Goal: Information Seeking & Learning: Learn about a topic

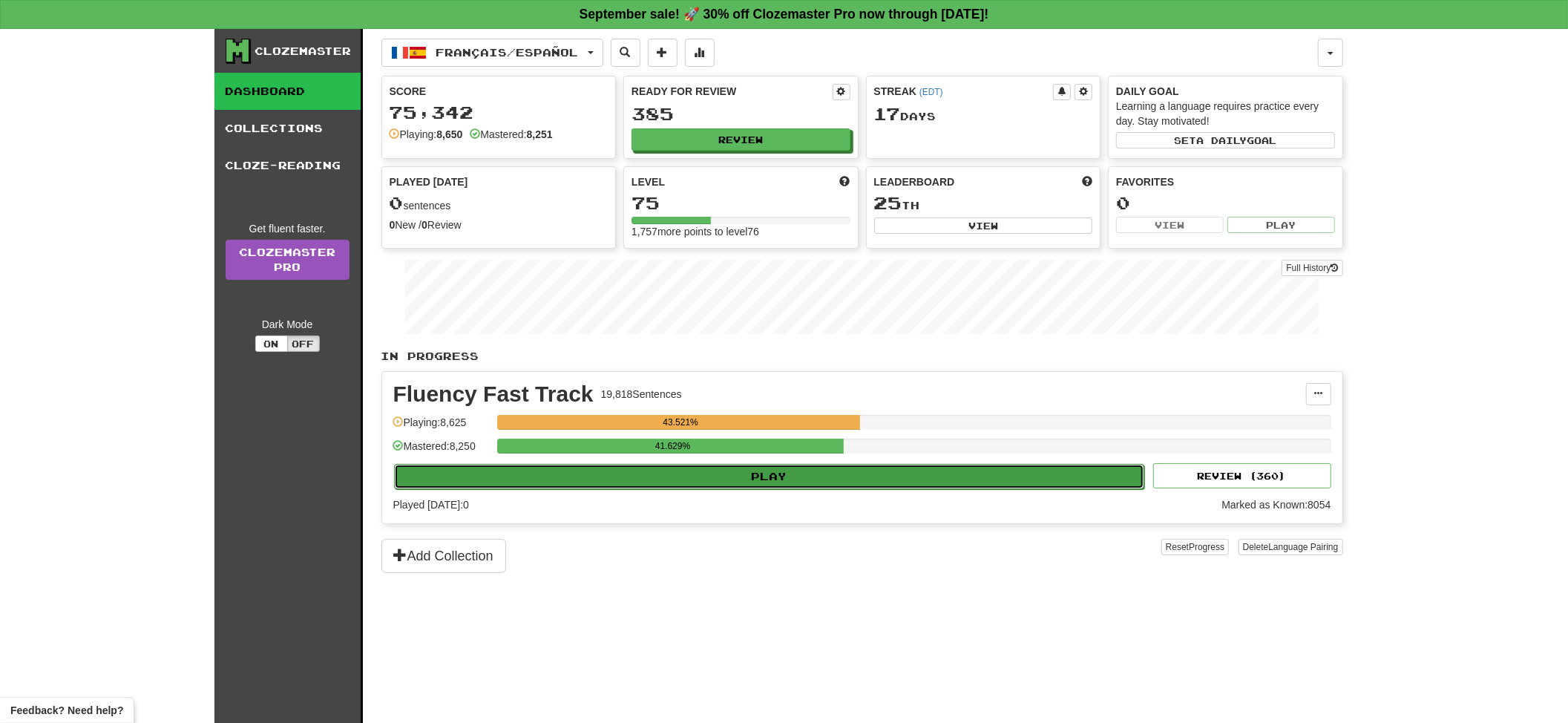
click at [762, 487] on button "Play" at bounding box center [769, 476] width 751 height 25
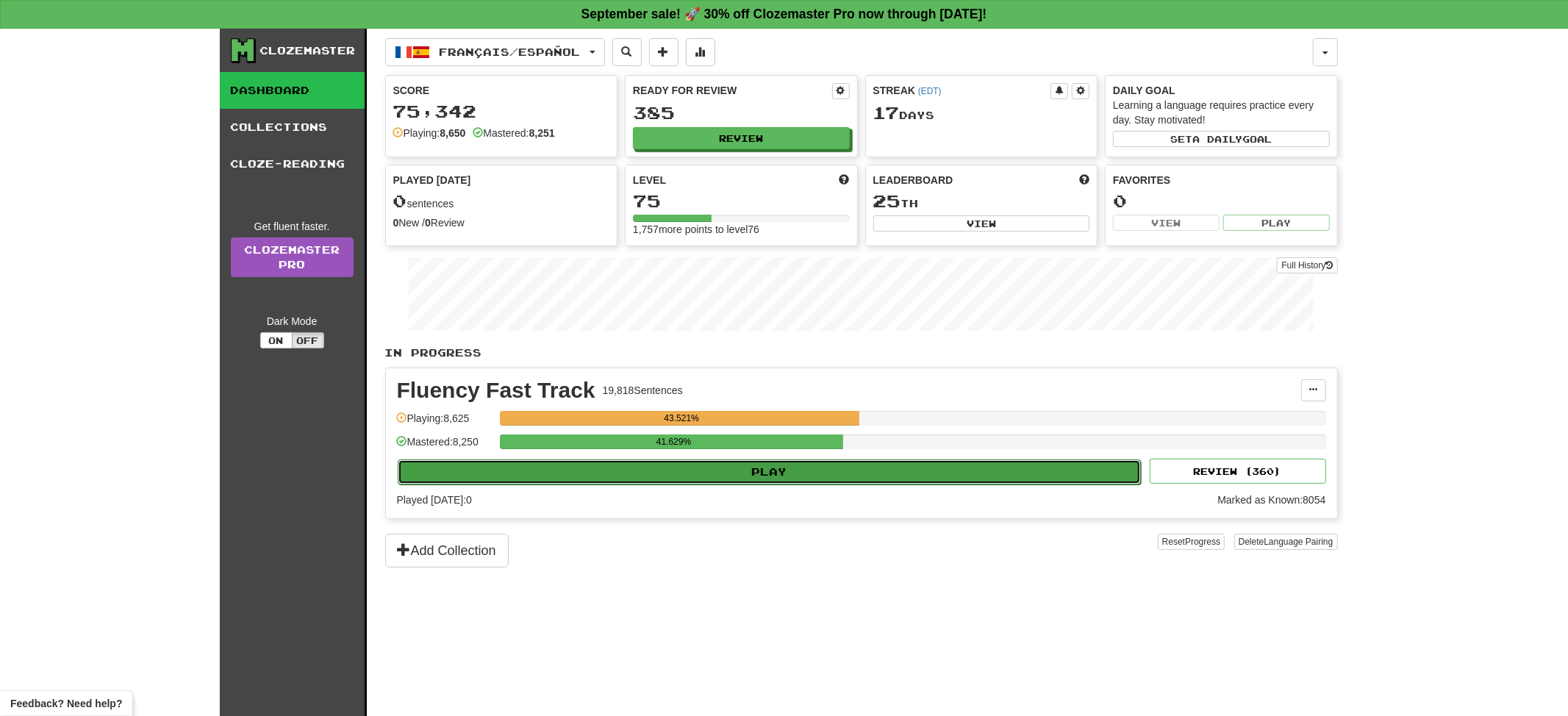
select select "**"
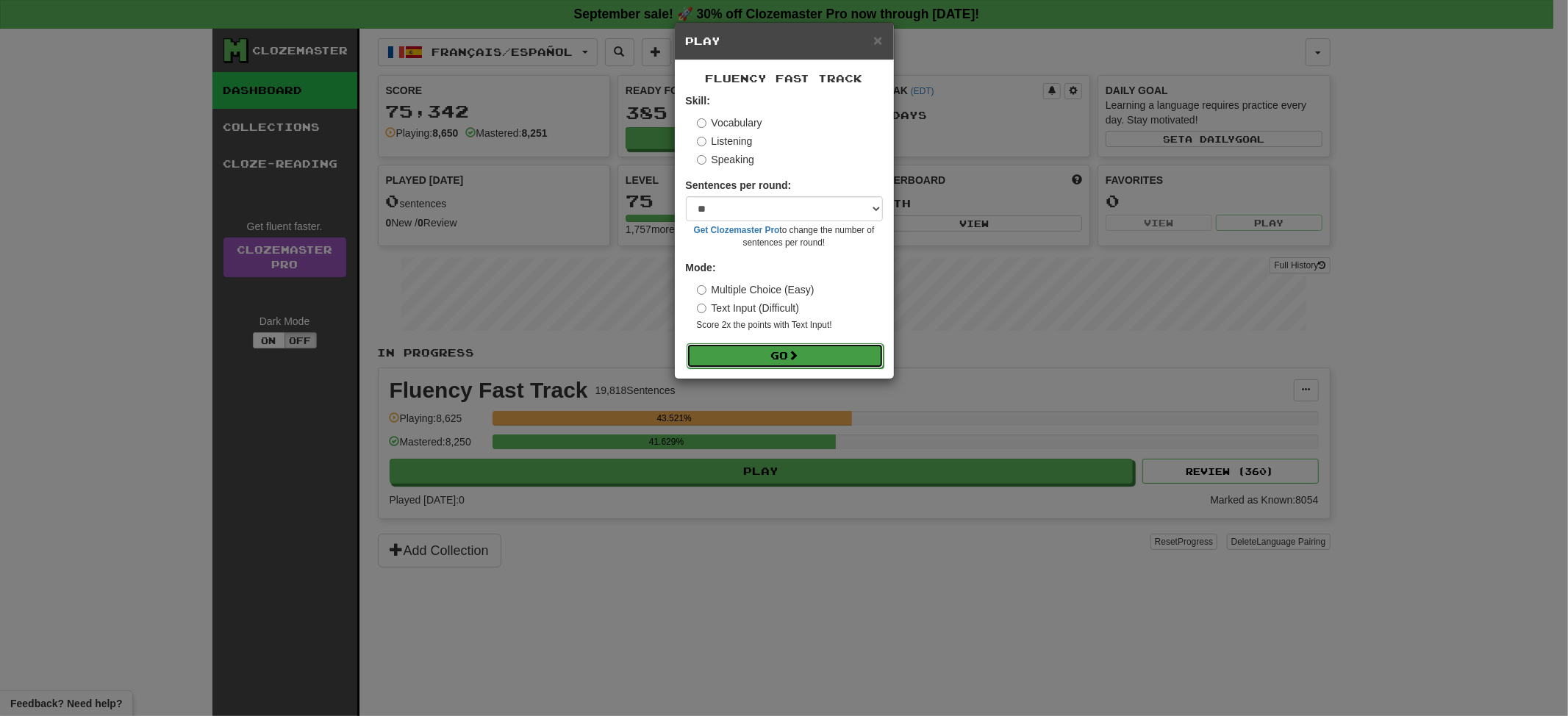
click at [808, 363] on button "Go" at bounding box center [785, 355] width 197 height 25
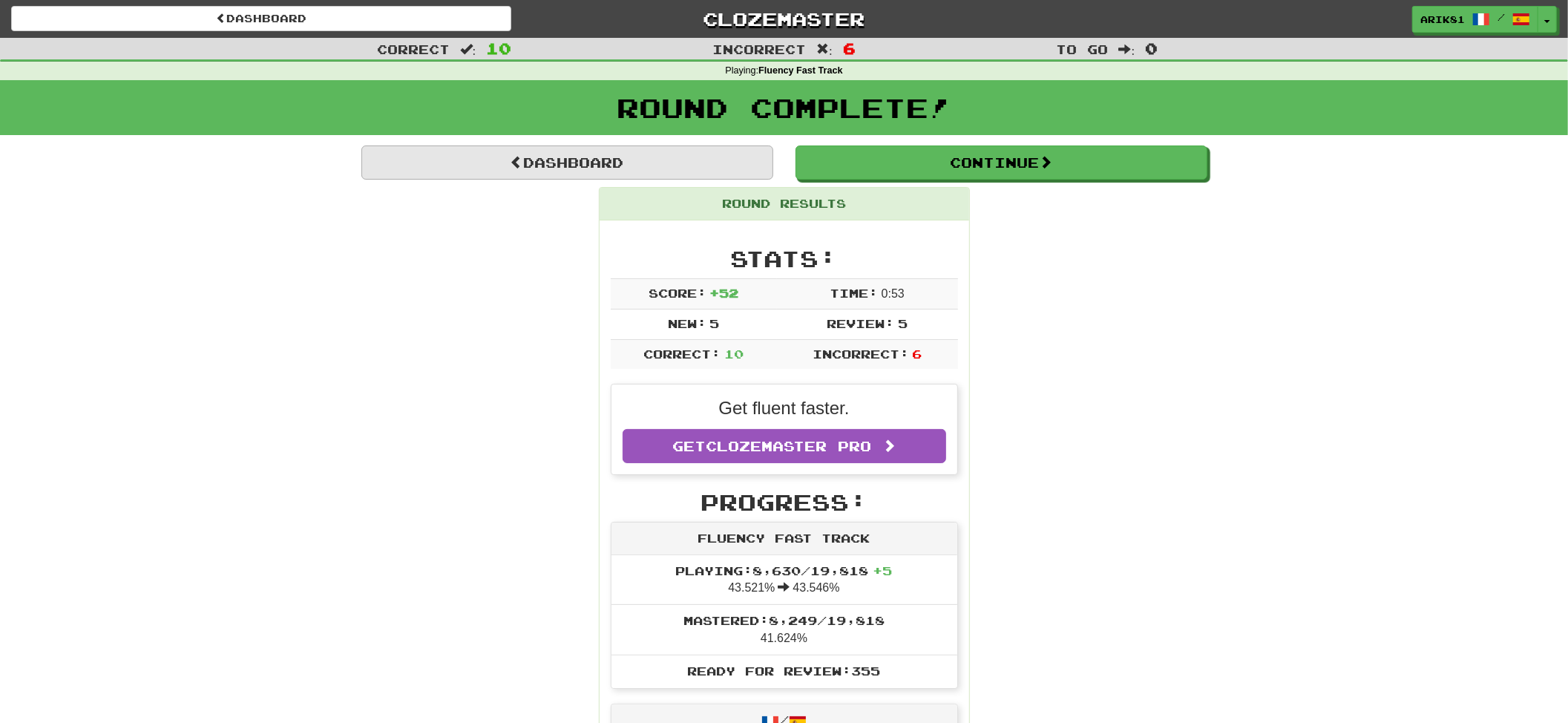
click at [522, 179] on link "Dashboard" at bounding box center [568, 162] width 412 height 34
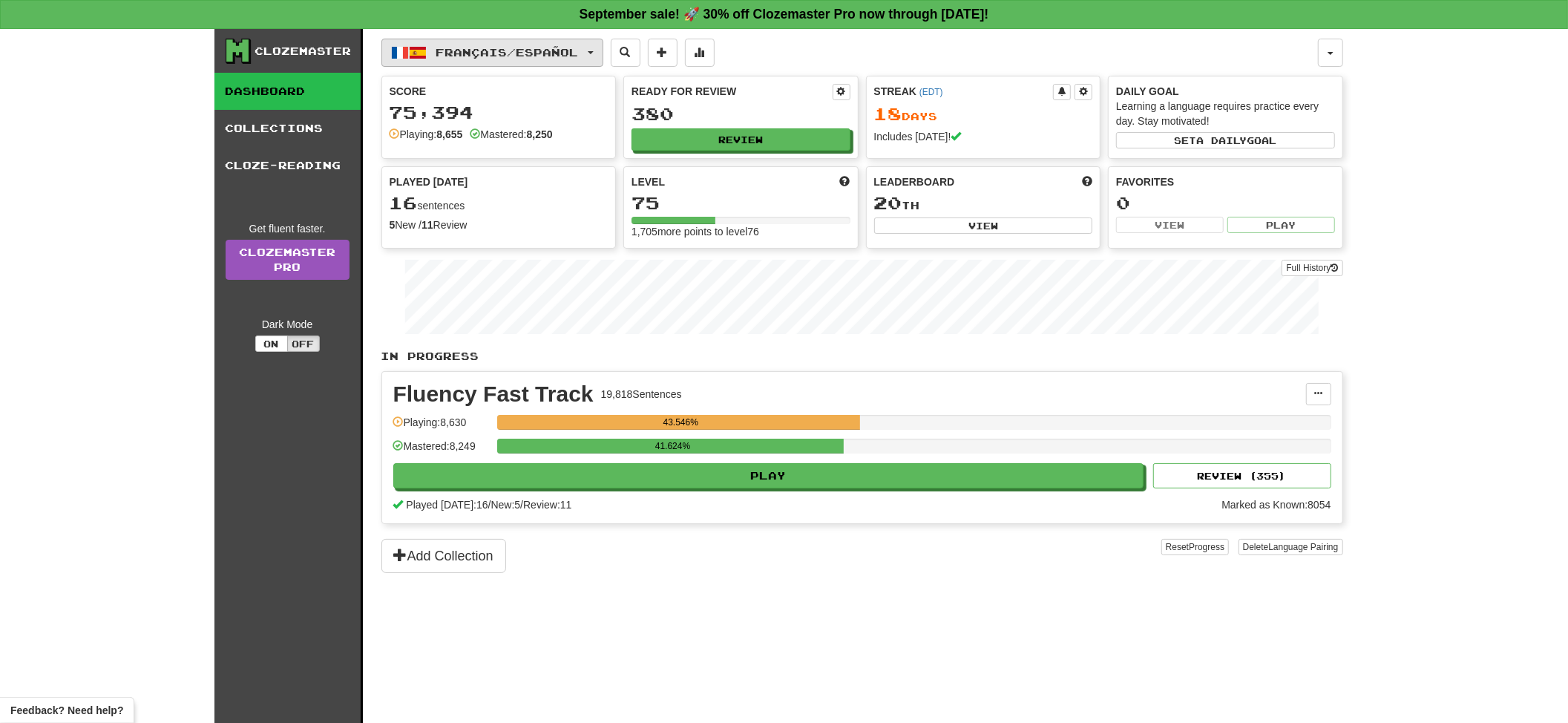
click at [413, 52] on span "button" at bounding box center [418, 53] width 18 height 18
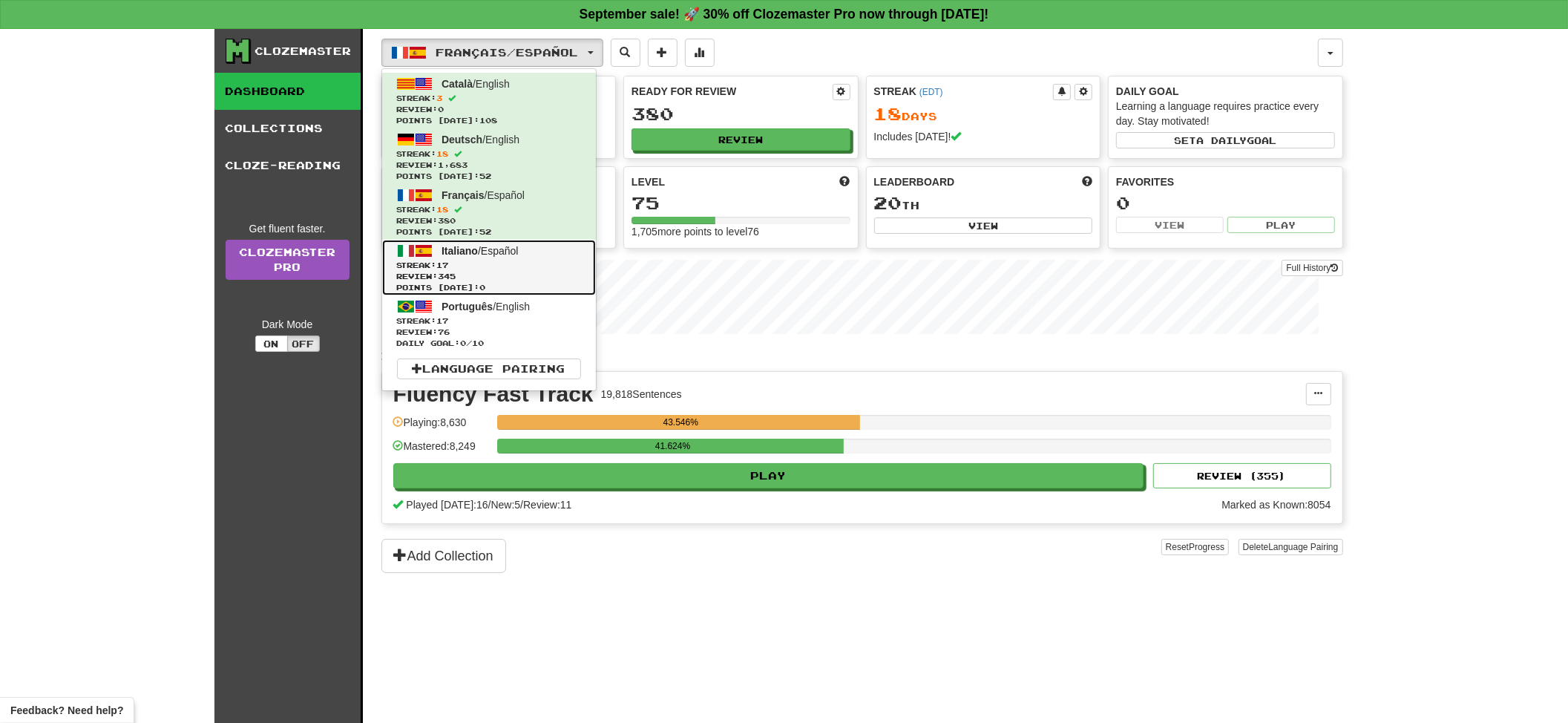
click at [464, 255] on span "Italiano" at bounding box center [460, 251] width 36 height 12
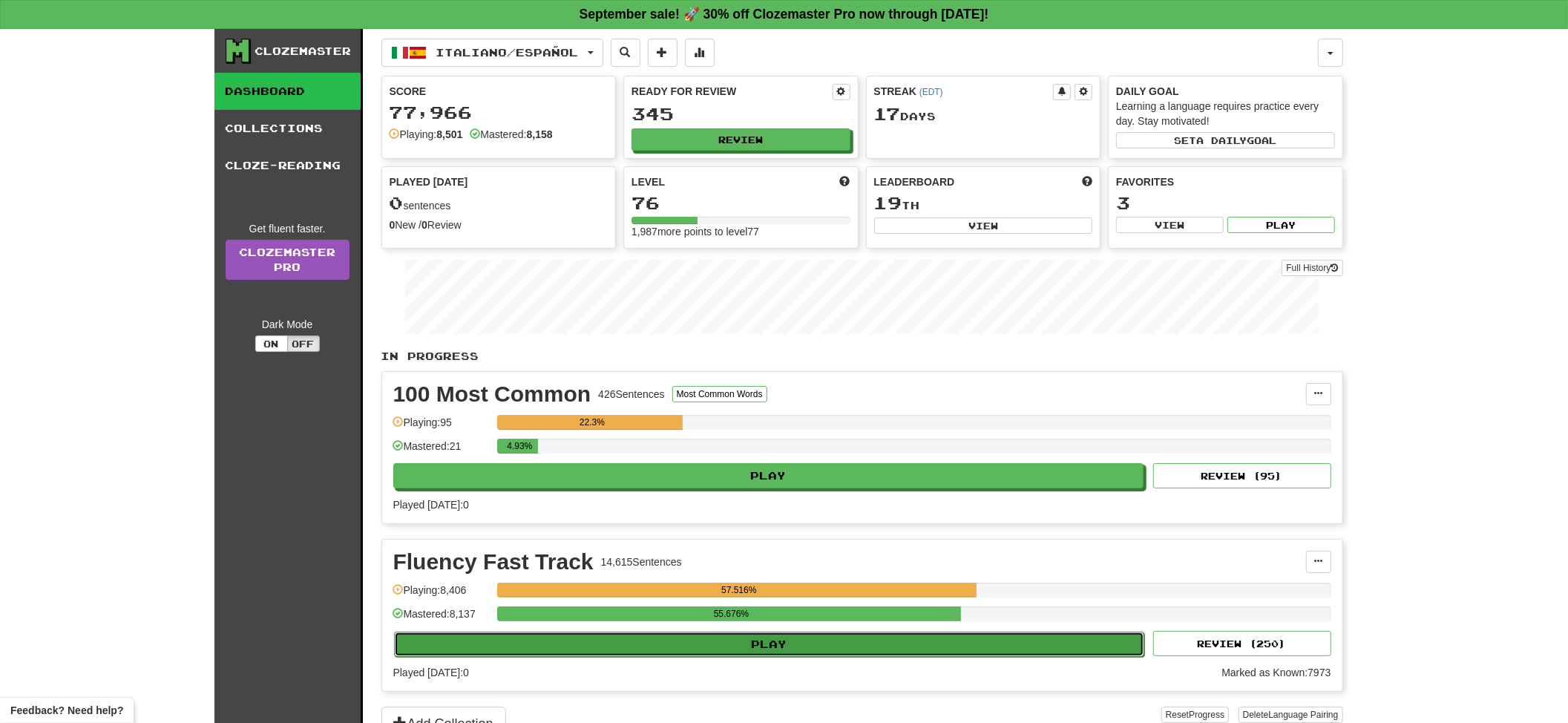
click at [876, 642] on button "Play" at bounding box center [769, 643] width 751 height 25
select select "**"
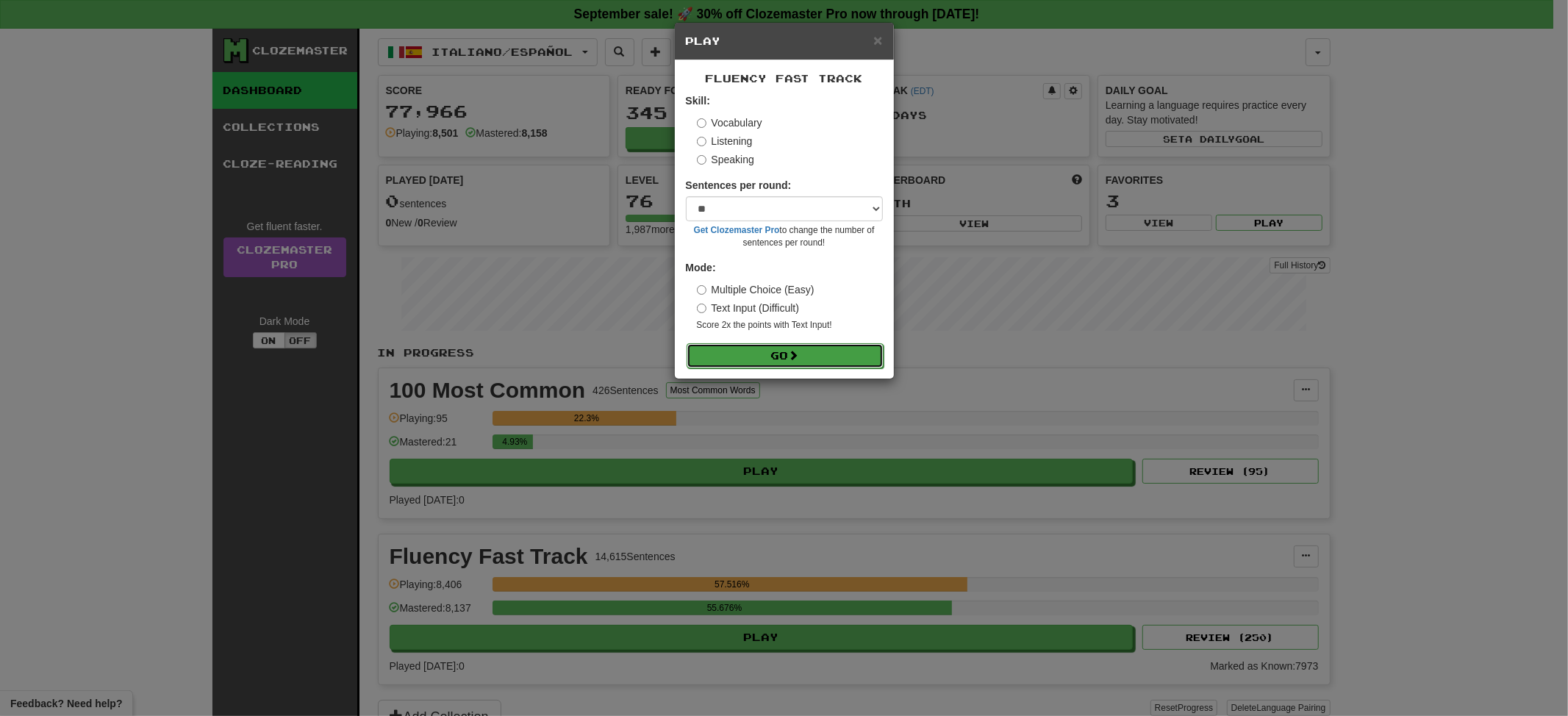
click at [853, 359] on button "Go" at bounding box center [785, 355] width 197 height 25
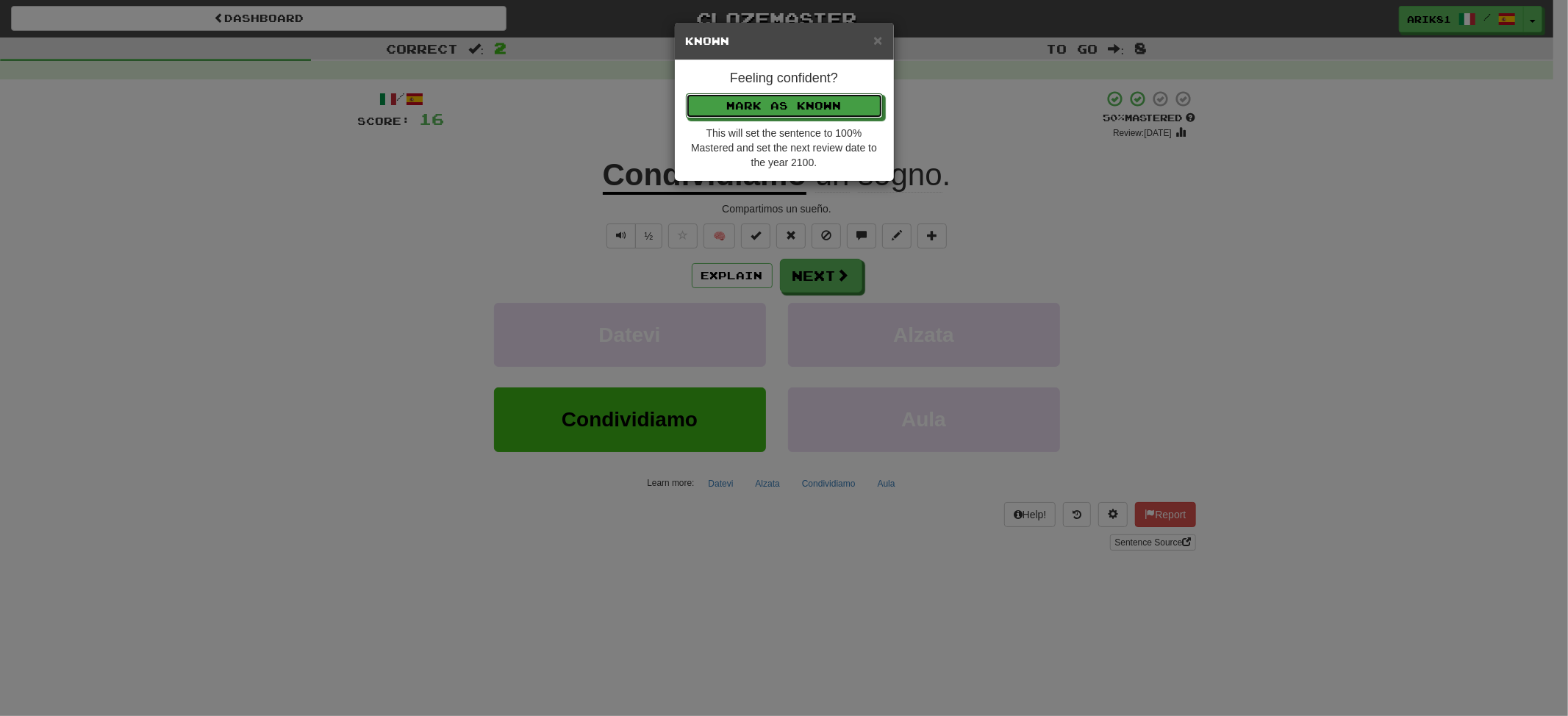
click at [686, 93] on button "Mark as Known" at bounding box center [784, 105] width 197 height 25
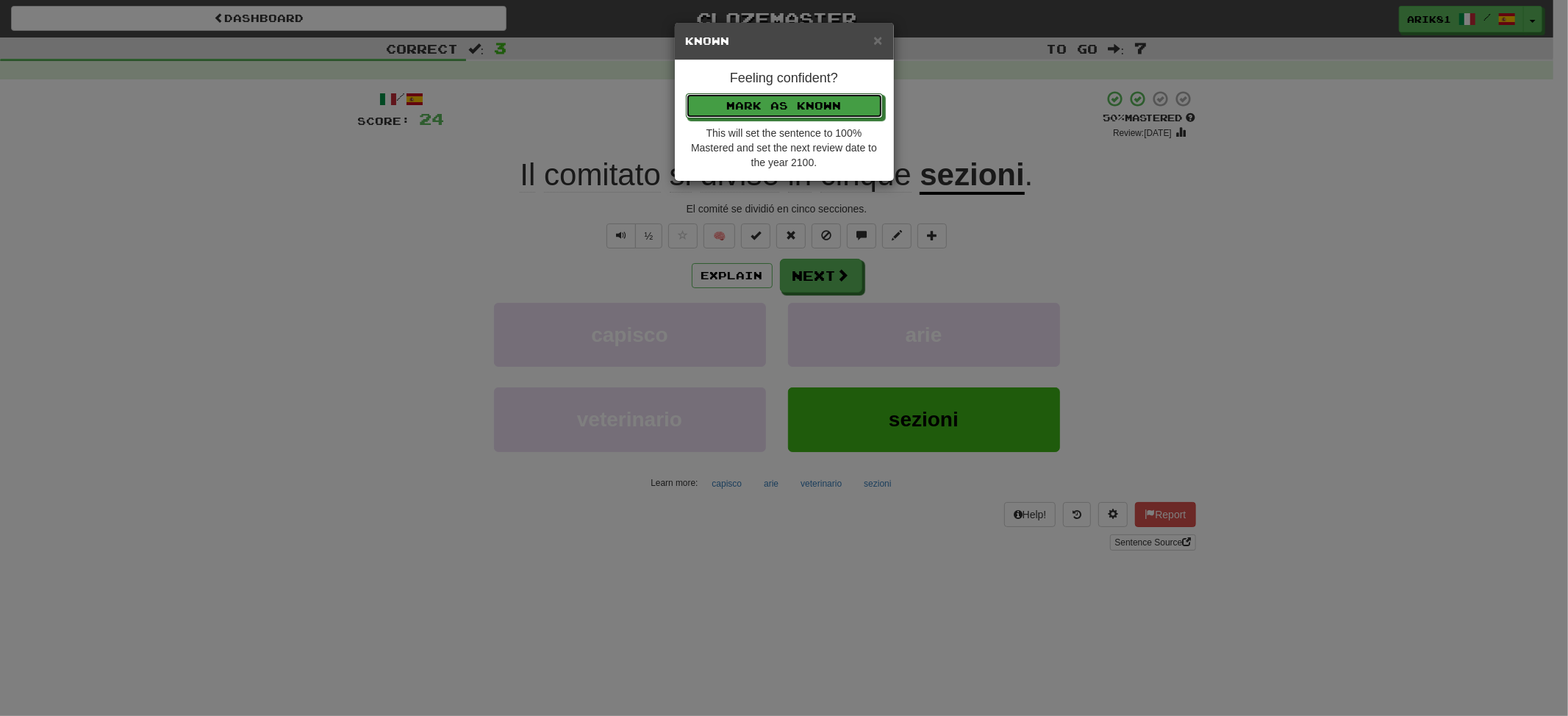
click at [686, 93] on button "Mark as Known" at bounding box center [784, 105] width 197 height 25
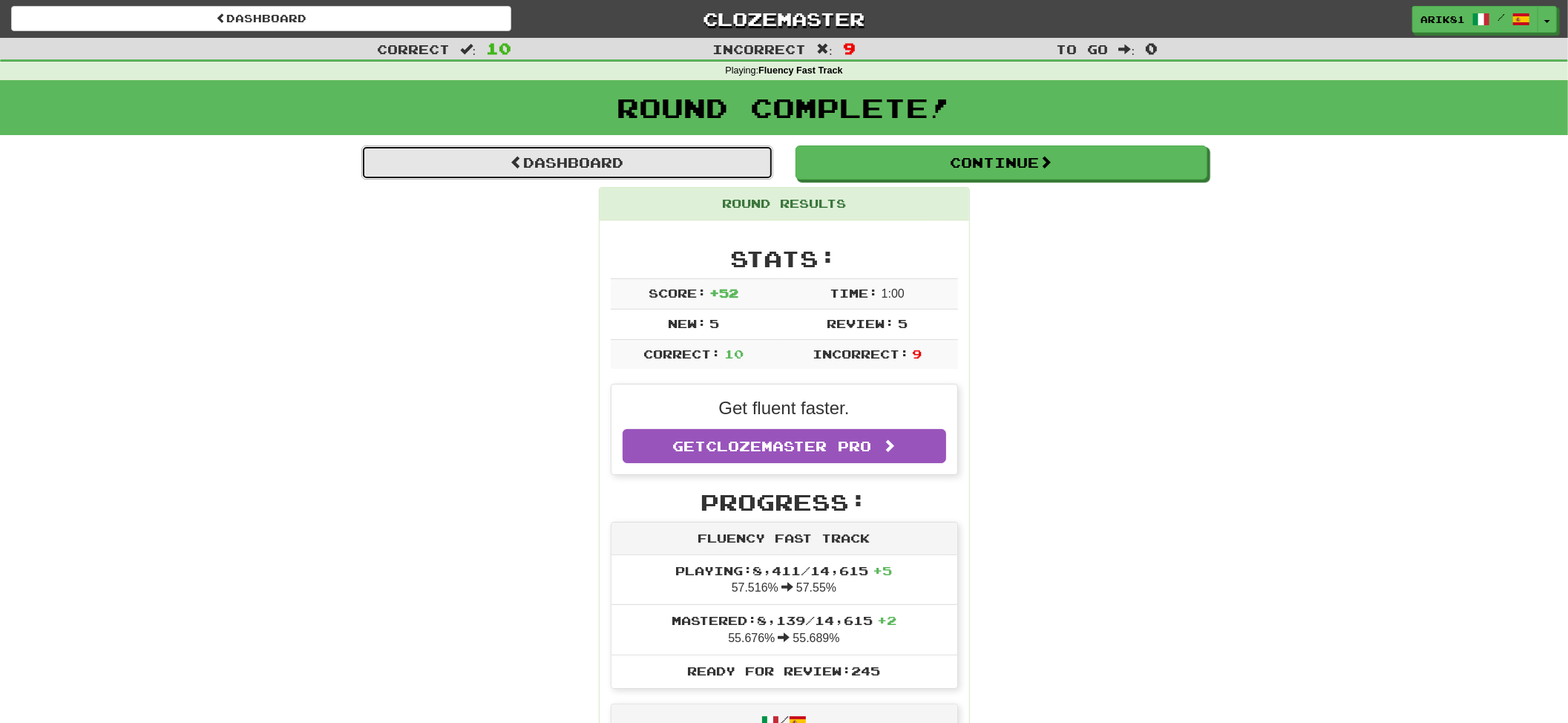
click at [653, 172] on link "Dashboard" at bounding box center [568, 162] width 412 height 34
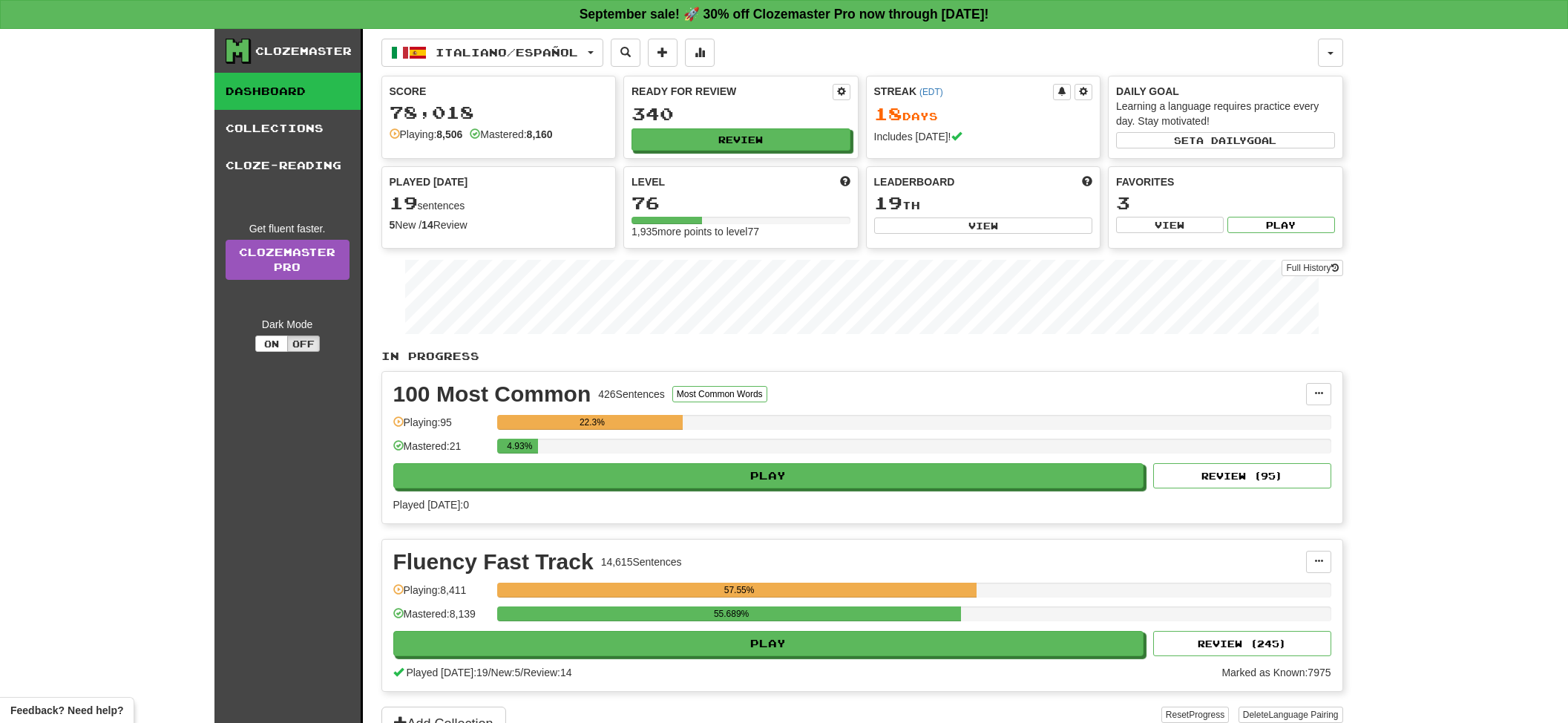
click at [426, 52] on span "button" at bounding box center [418, 53] width 18 height 18
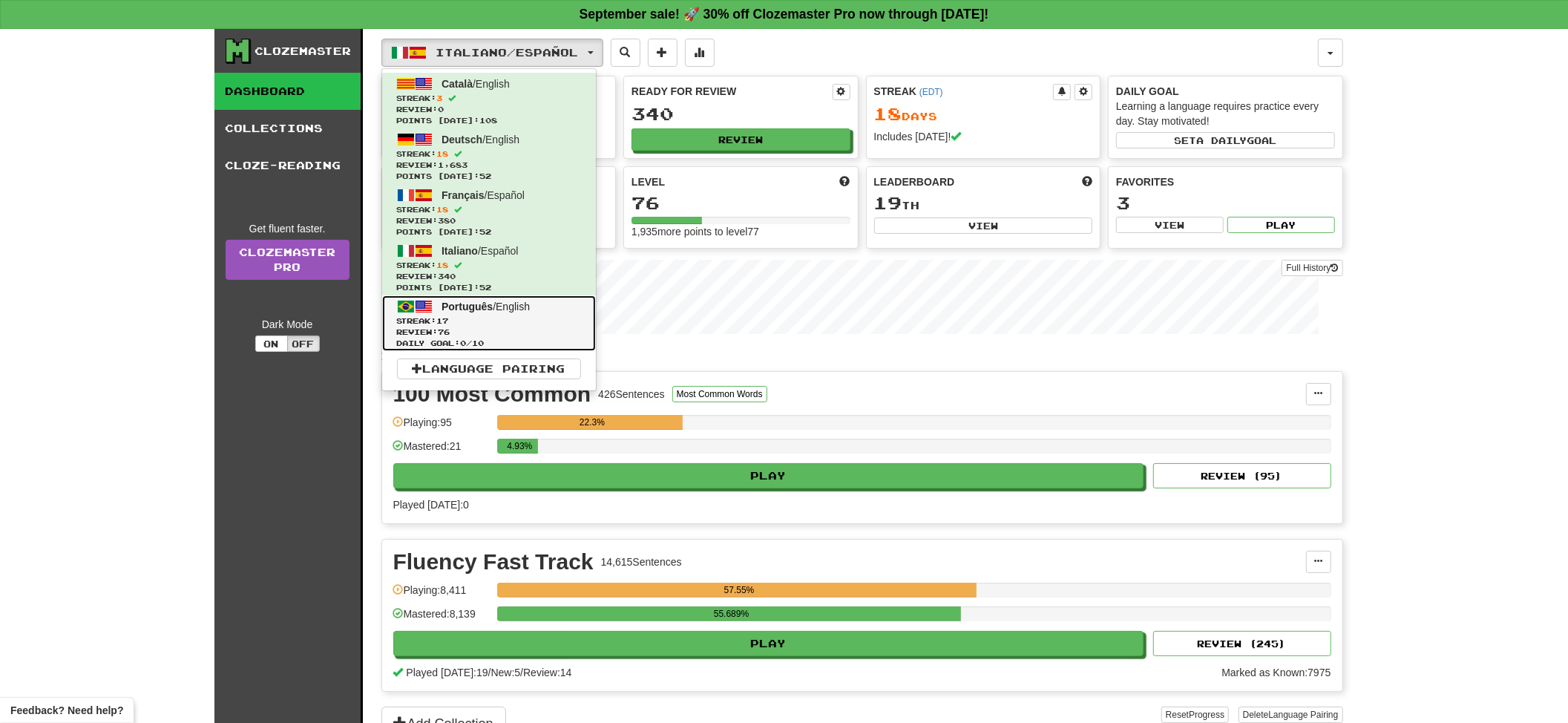
click at [467, 306] on span "Português" at bounding box center [468, 307] width 52 height 12
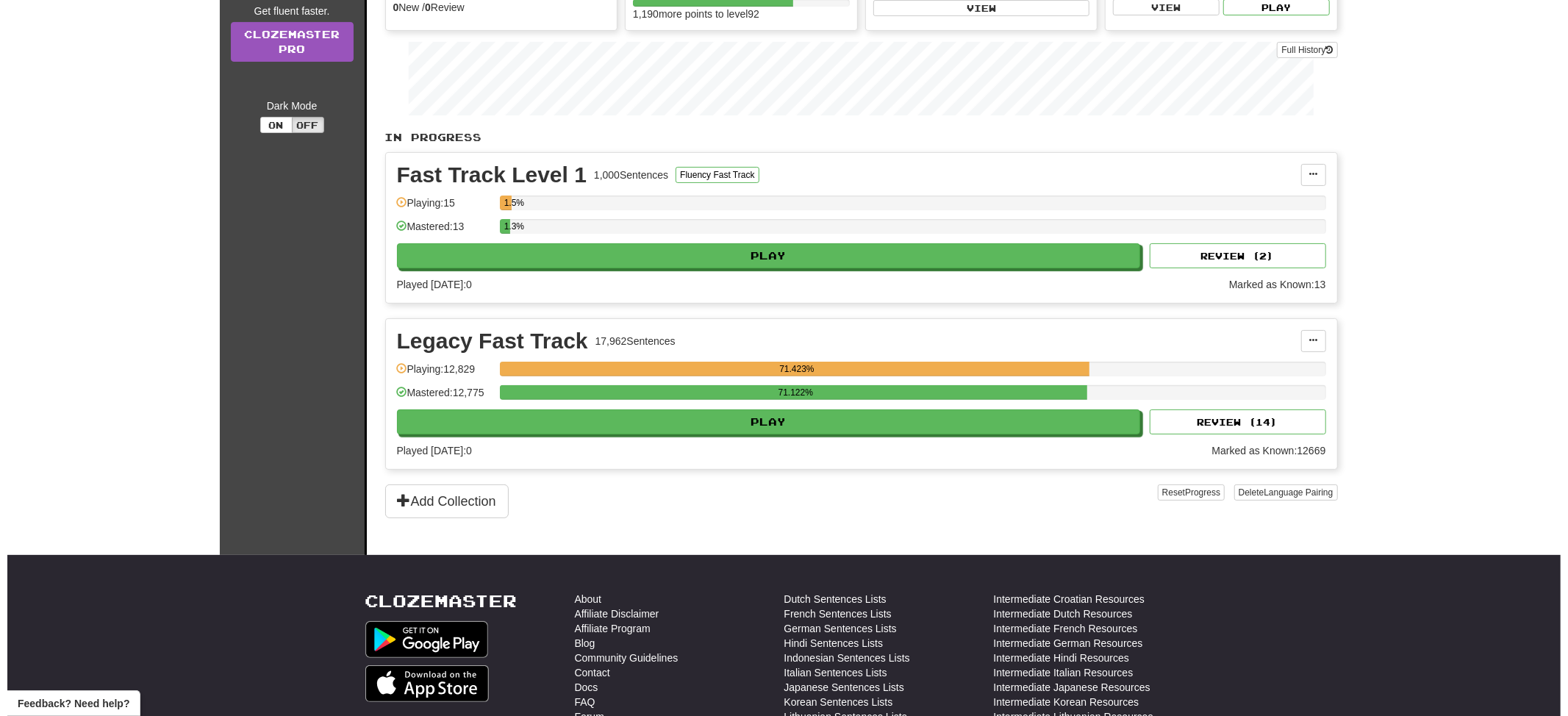
scroll to position [225, 0]
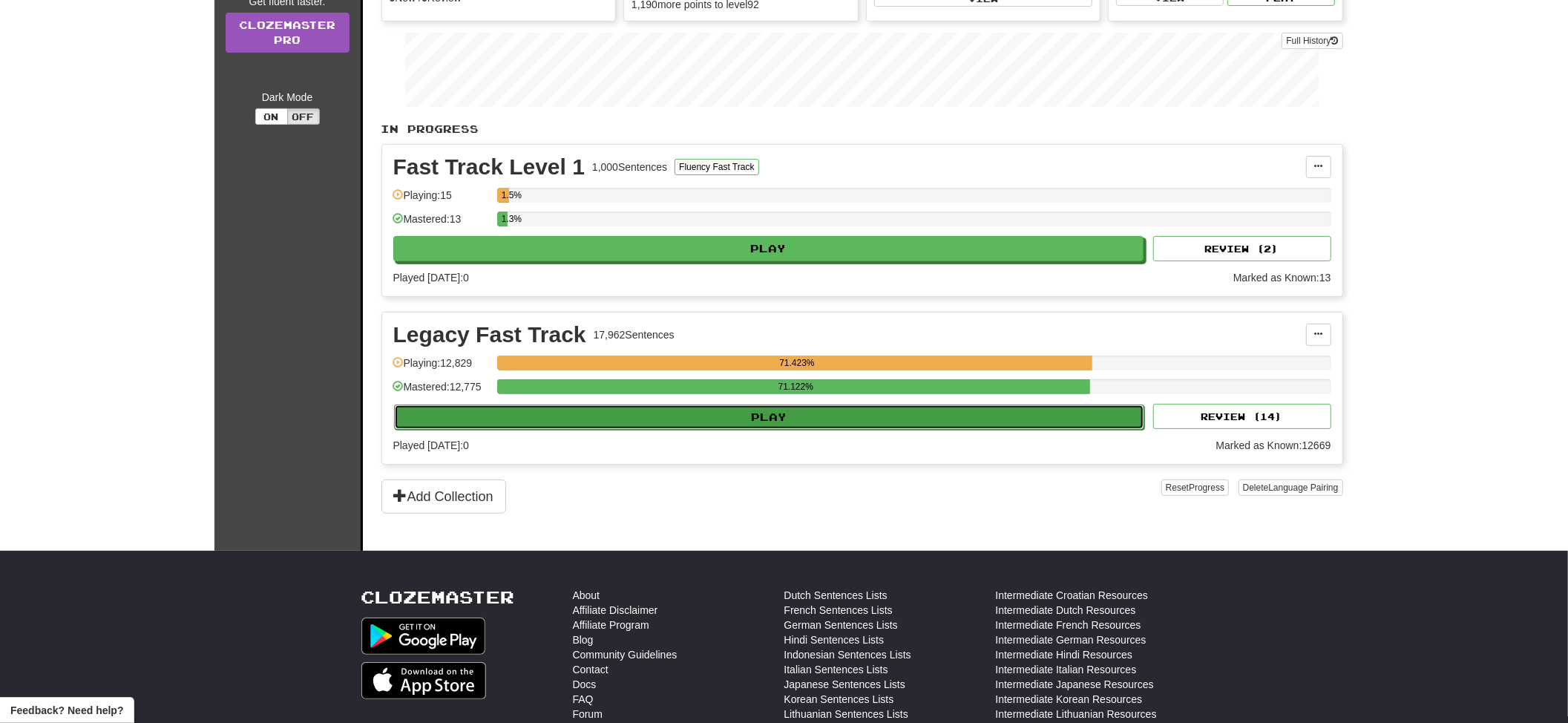
click at [552, 425] on button "Play" at bounding box center [769, 417] width 751 height 25
select select "**"
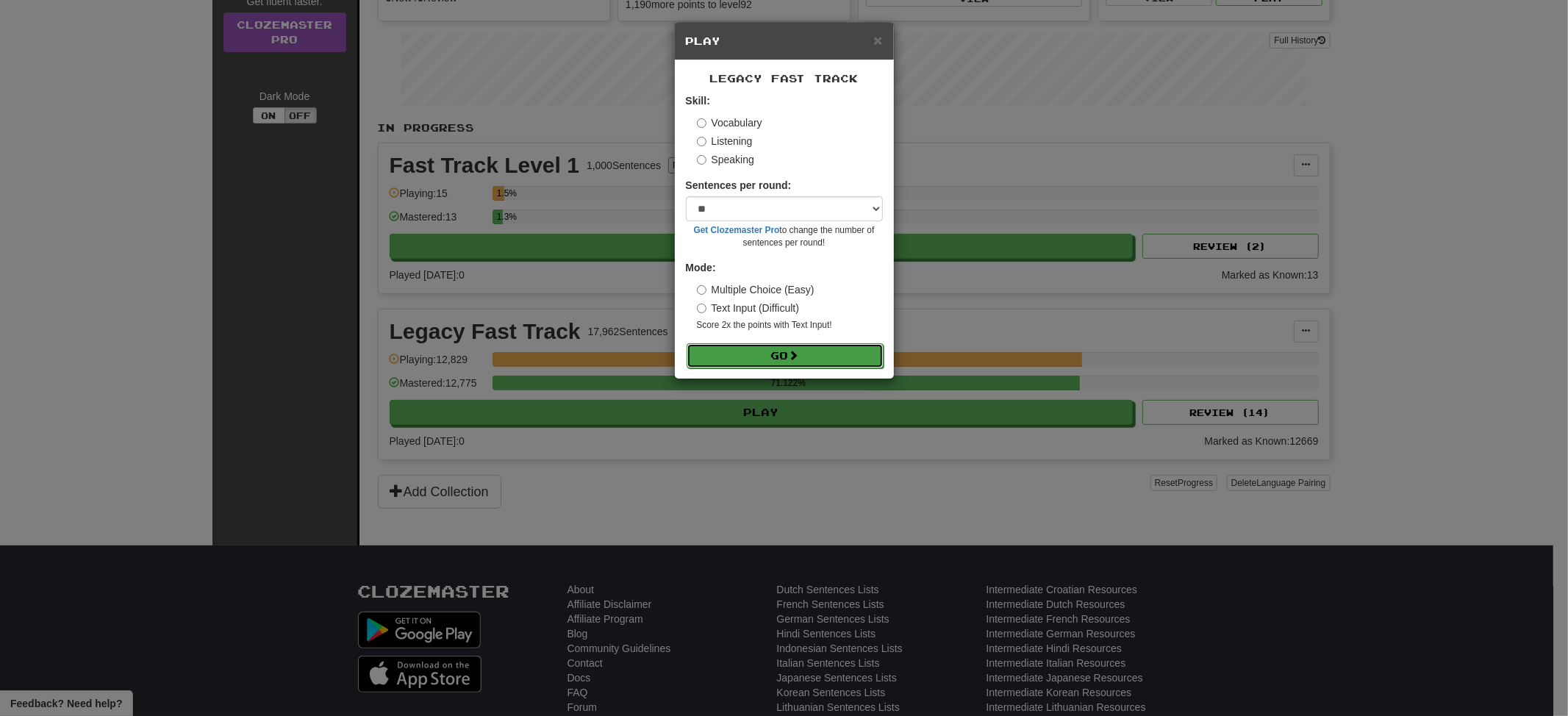
click at [697, 353] on button "Go" at bounding box center [785, 355] width 197 height 25
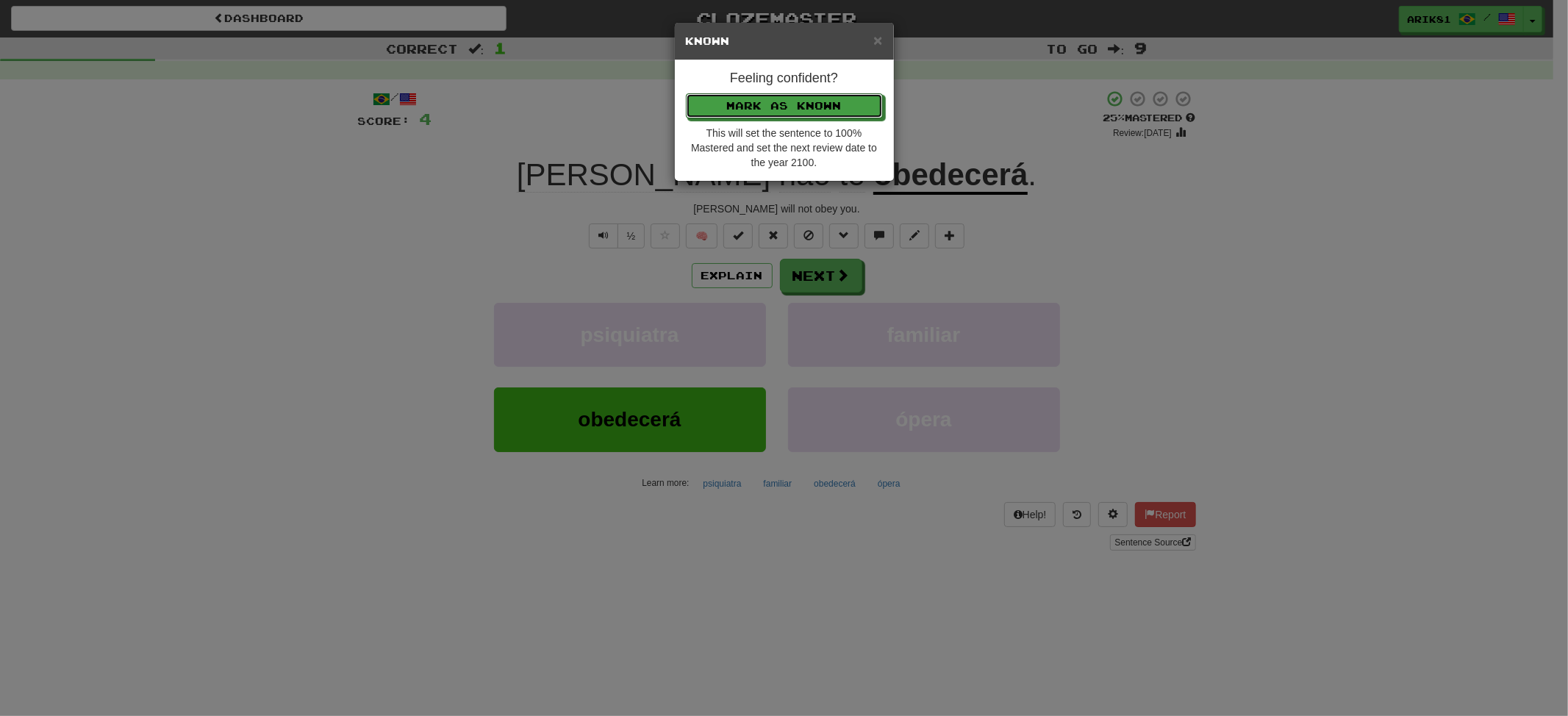
click at [686, 93] on button "Mark as Known" at bounding box center [784, 105] width 197 height 25
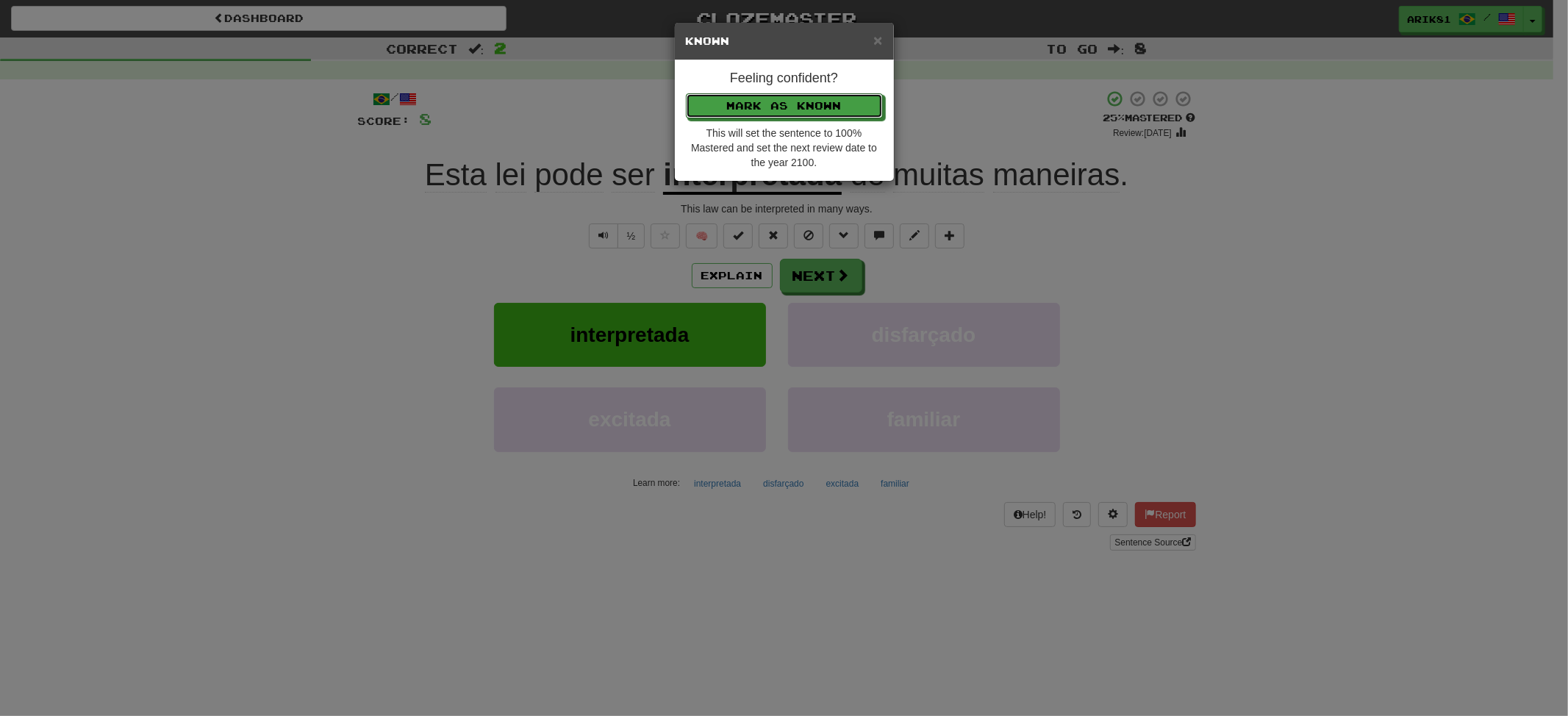
click at [686, 93] on button "Mark as Known" at bounding box center [784, 105] width 197 height 25
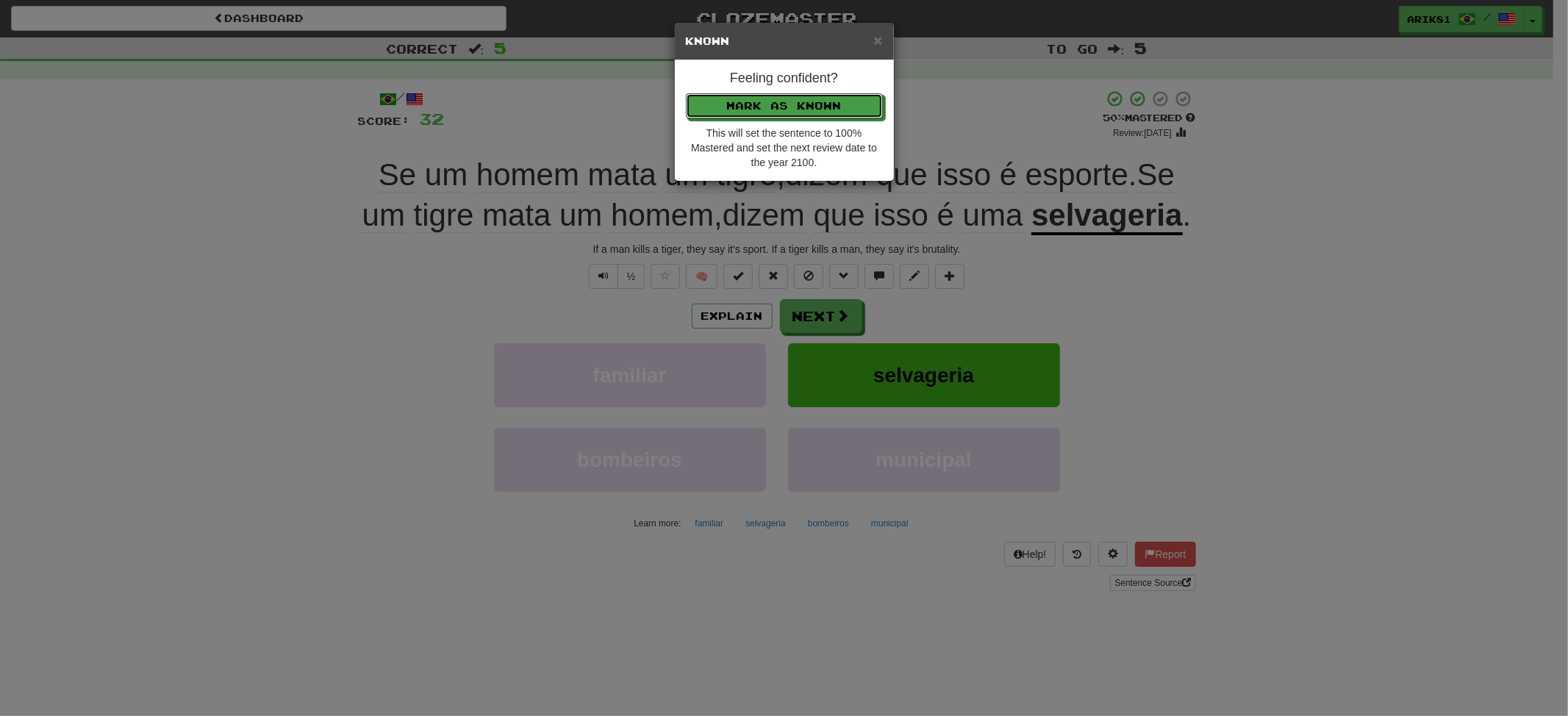
click at [686, 93] on button "Mark as Known" at bounding box center [784, 105] width 197 height 25
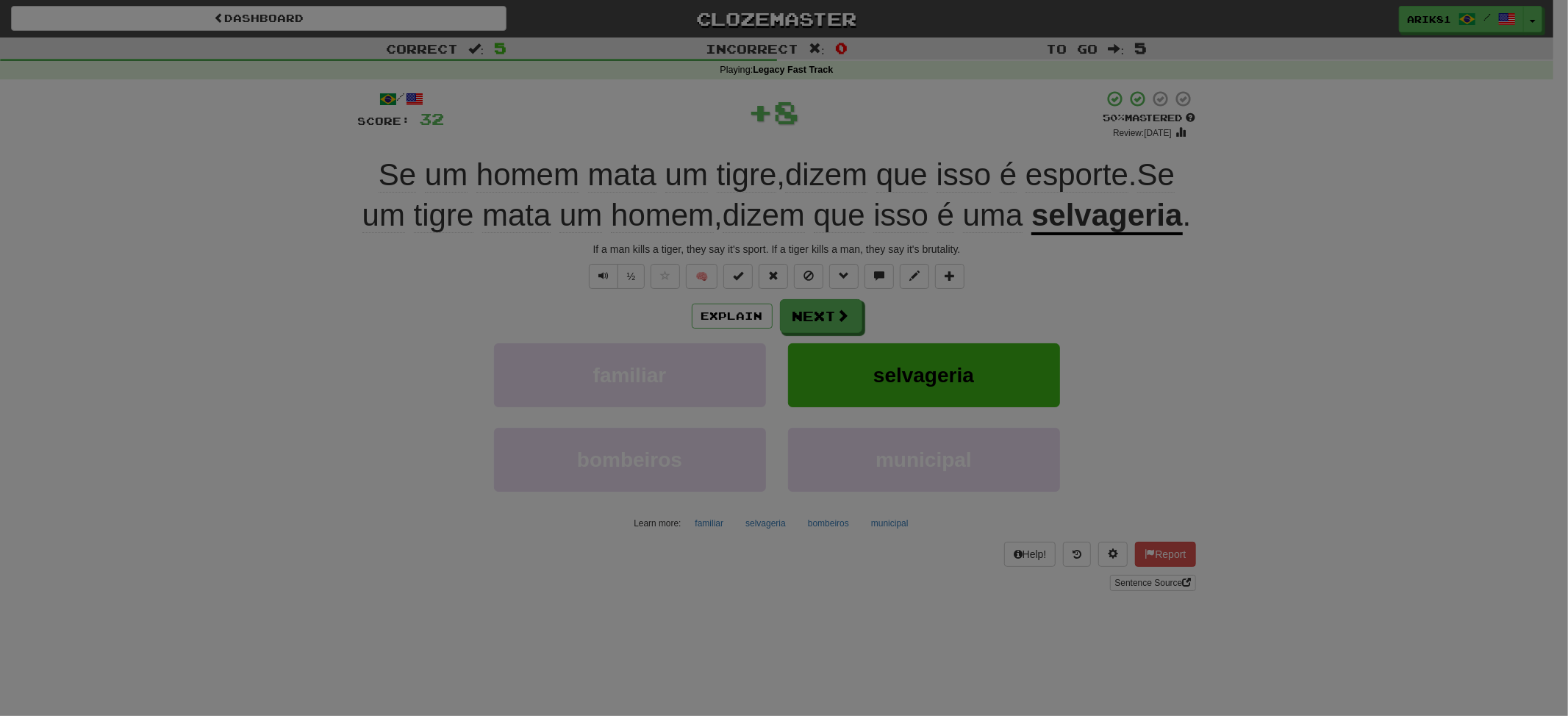
click button "Mark as Known" at bounding box center [784, 65] width 197 height 25
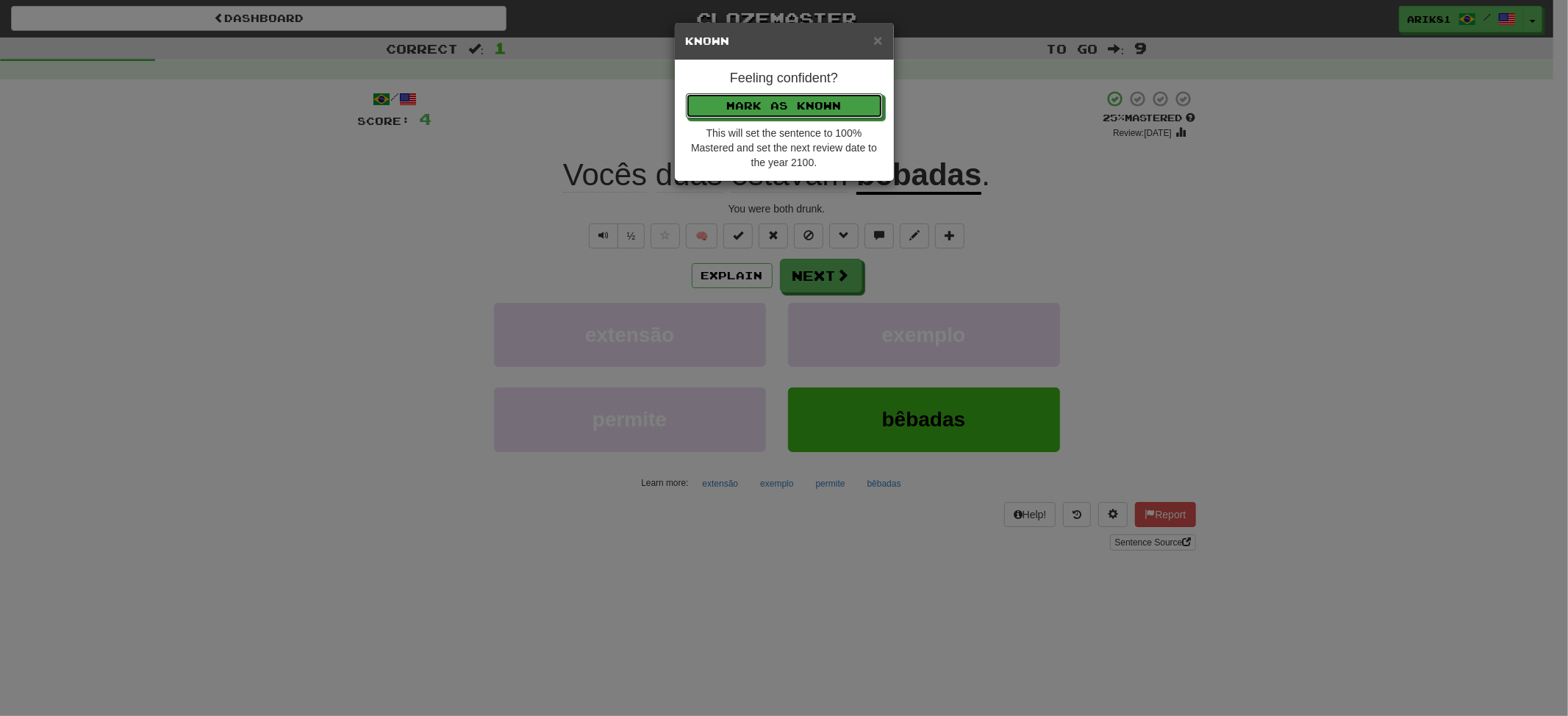
click at [686, 93] on button "Mark as Known" at bounding box center [784, 105] width 197 height 25
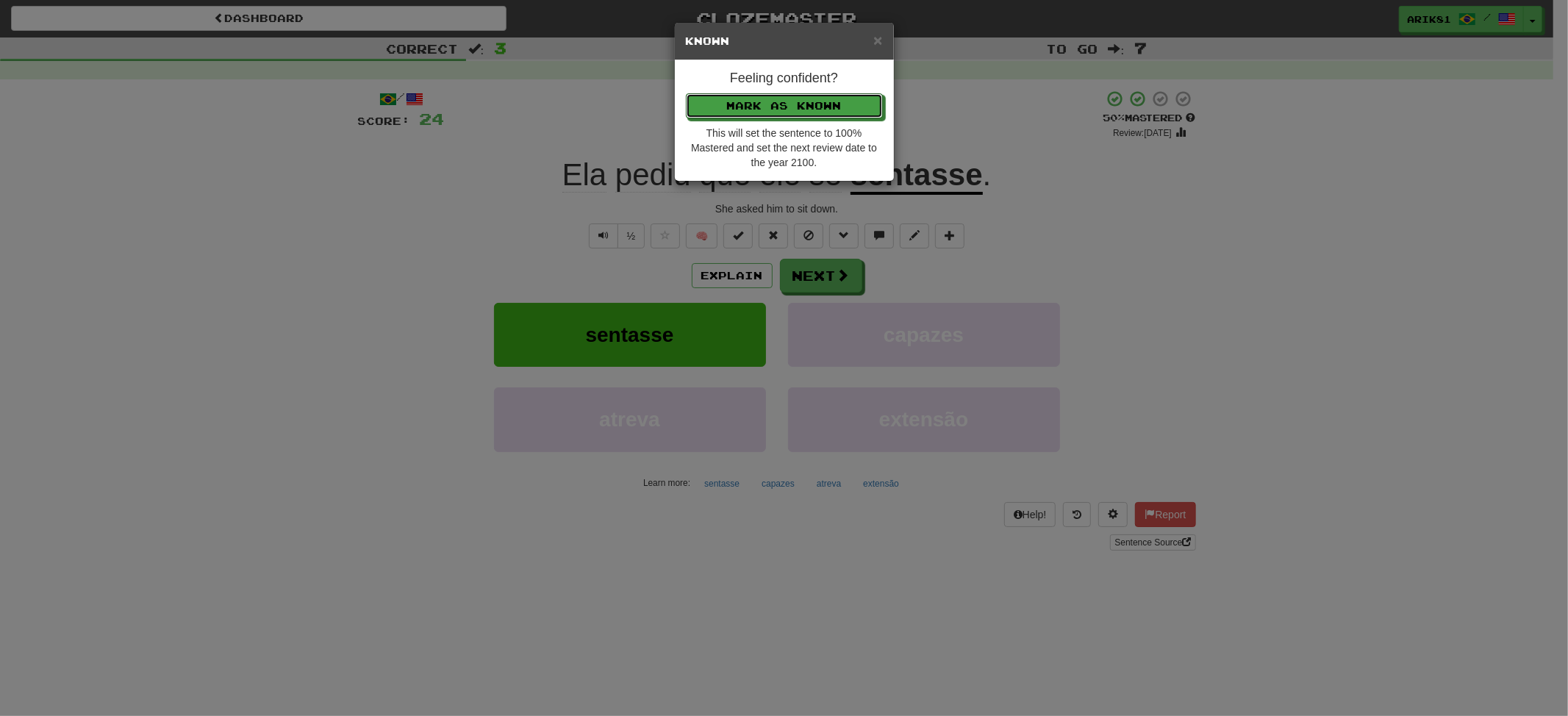
click at [686, 93] on button "Mark as Known" at bounding box center [784, 105] width 197 height 25
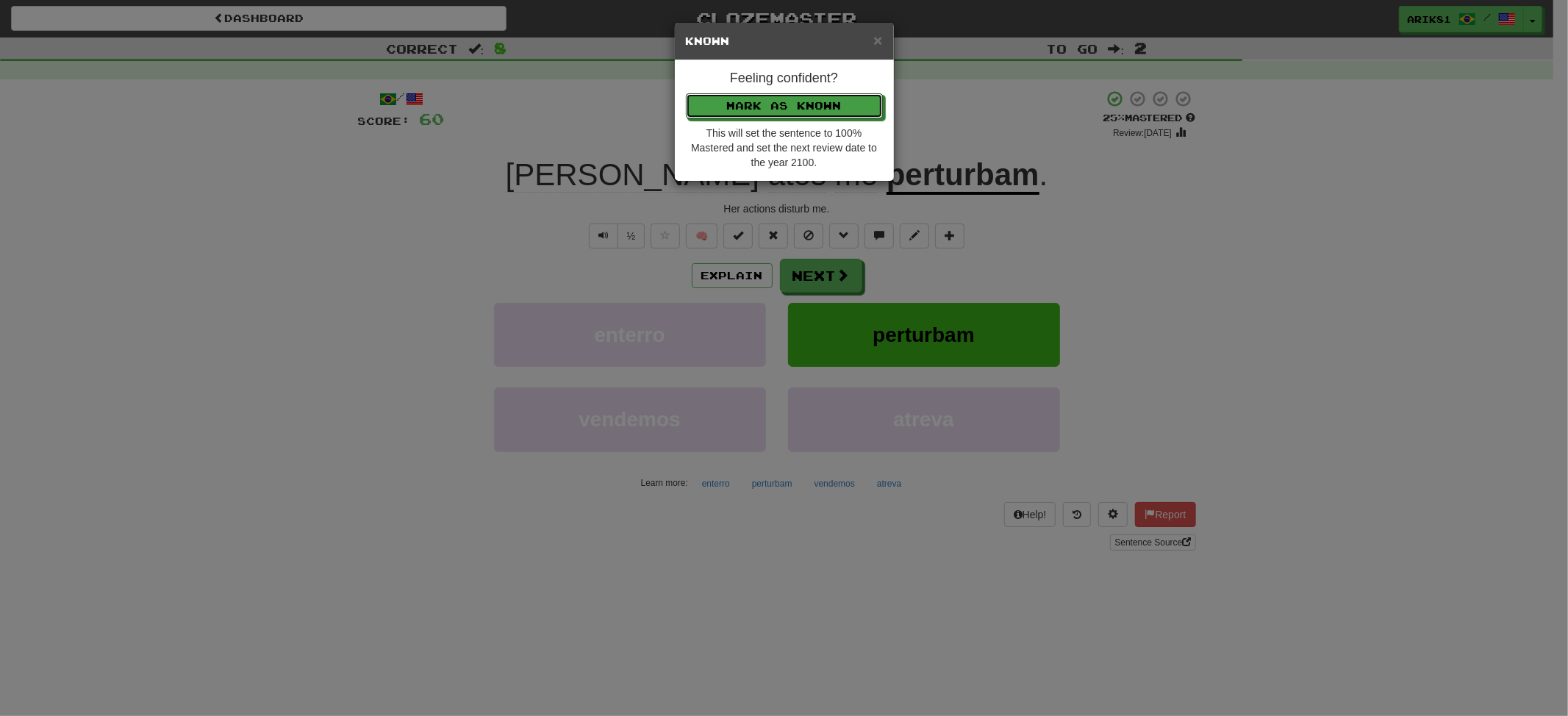
click at [686, 93] on button "Mark as Known" at bounding box center [784, 105] width 197 height 25
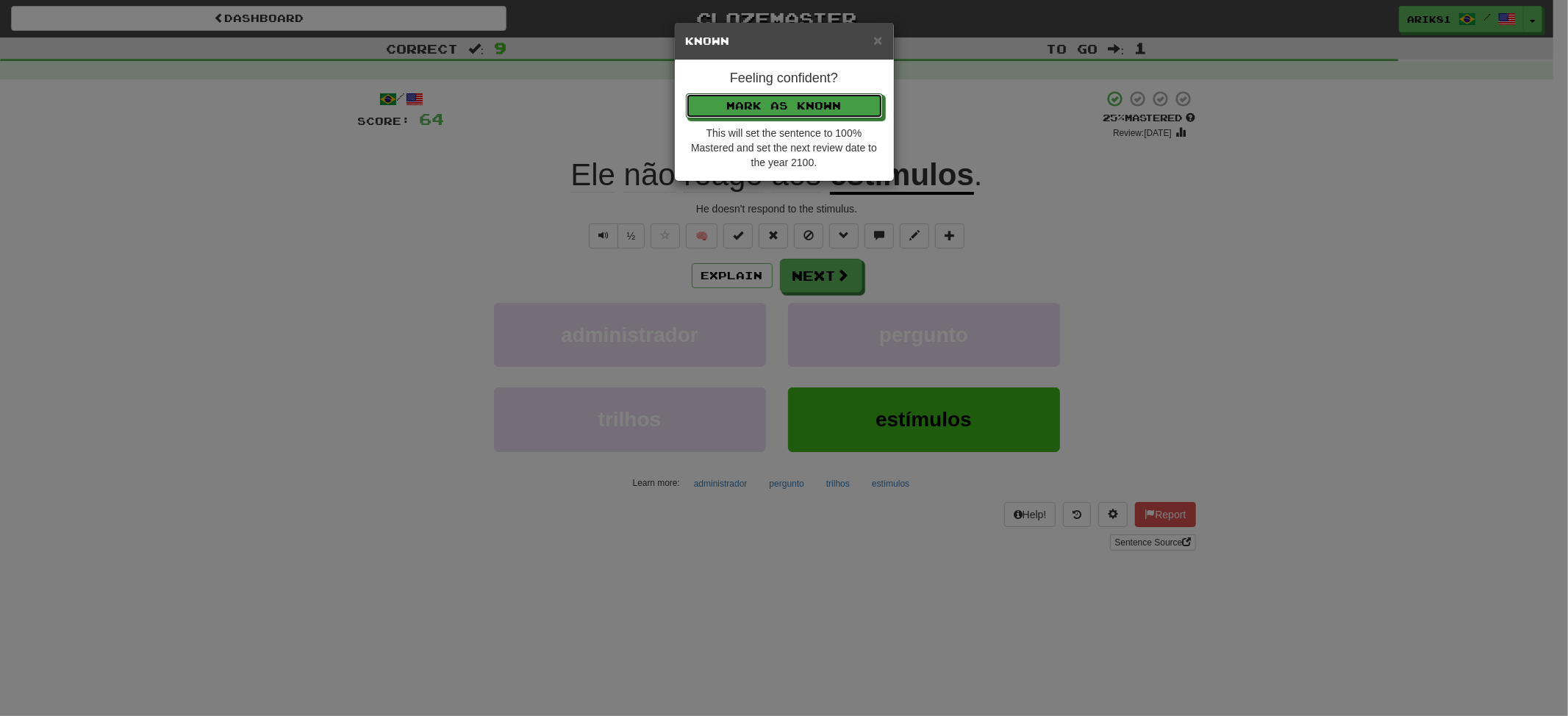
click at [686, 93] on button "Mark as Known" at bounding box center [784, 105] width 197 height 25
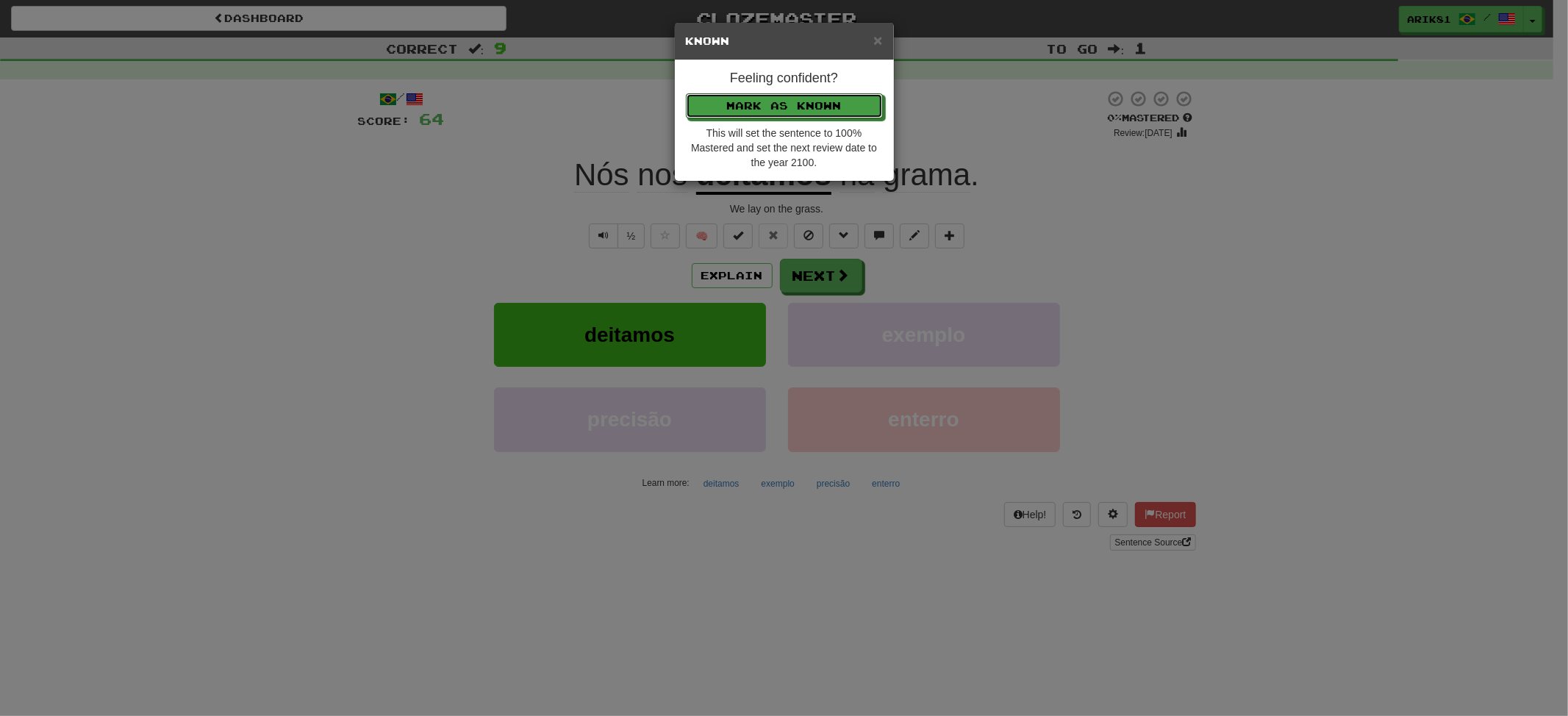
click at [686, 93] on button "Mark as Known" at bounding box center [784, 105] width 197 height 25
